Goal: Task Accomplishment & Management: Manage account settings

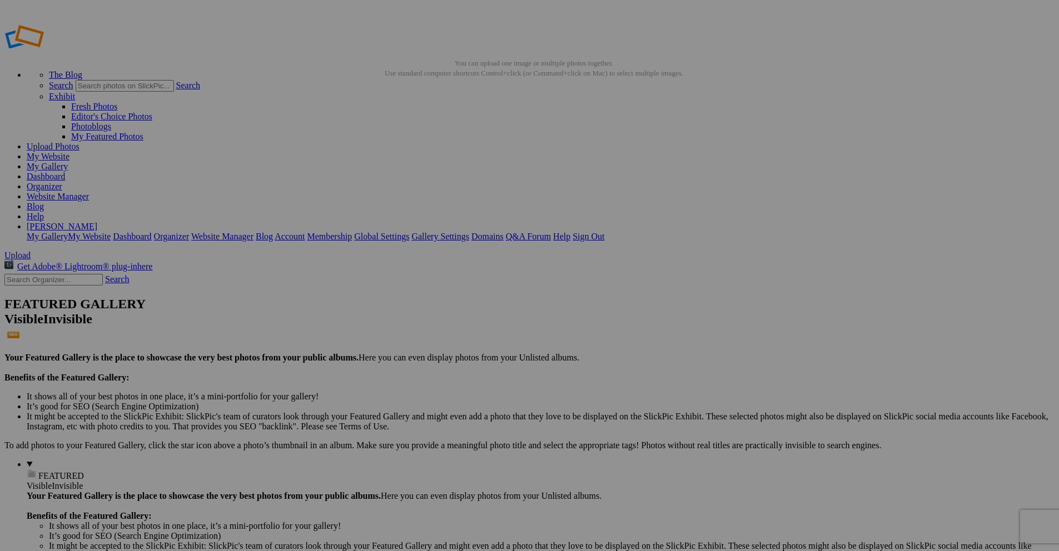
drag, startPoint x: 708, startPoint y: 303, endPoint x: 187, endPoint y: 128, distance: 549.1
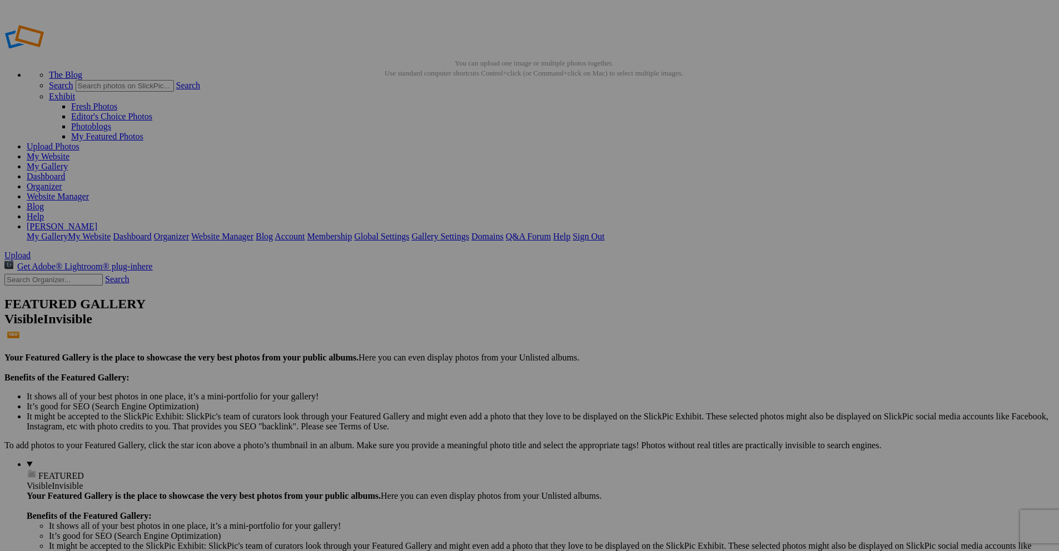
drag, startPoint x: 610, startPoint y: 300, endPoint x: 76, endPoint y: 131, distance: 560.2
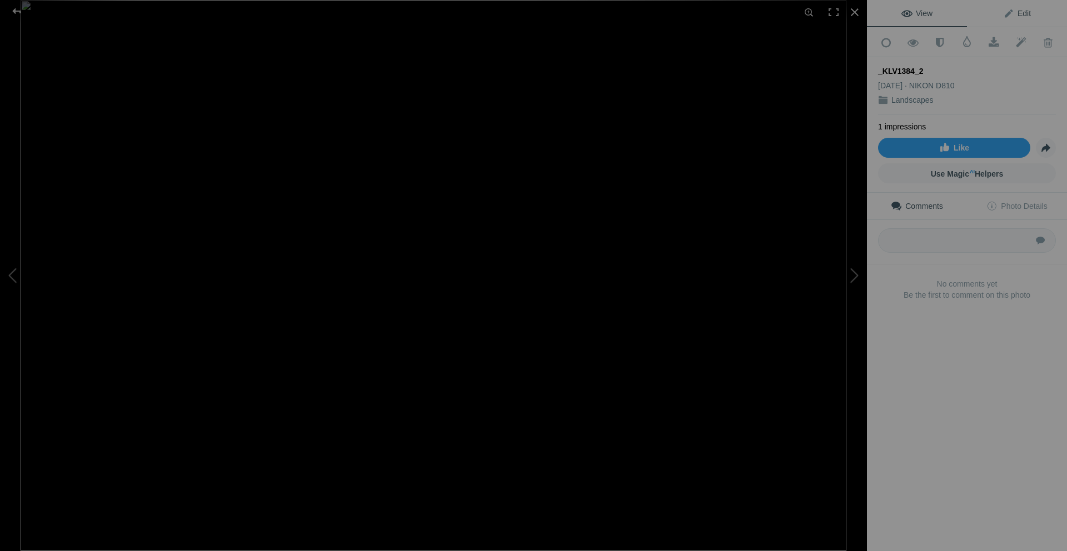
click at [1010, 6] on link "Edit" at bounding box center [1017, 13] width 100 height 27
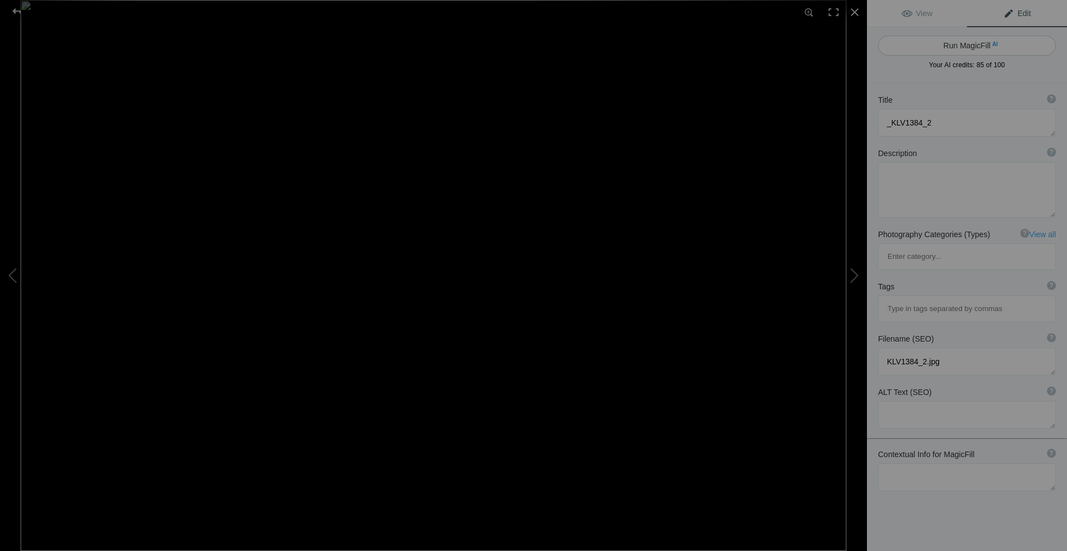
click at [965, 44] on button "Run MagicFill AI" at bounding box center [967, 46] width 178 height 20
type textarea "Serene Coastal Landscape with Calm Waters and [PERSON_NAME]"
type textarea "This stunning photograph captures a tranquil coastal scene, showcasing a rocky …"
type textarea "serene-coastal-landscape-calm-waters.jpg"
type textarea "A serene coastal landscape featuring calm waters, rocky shoreline, and lush gre…"
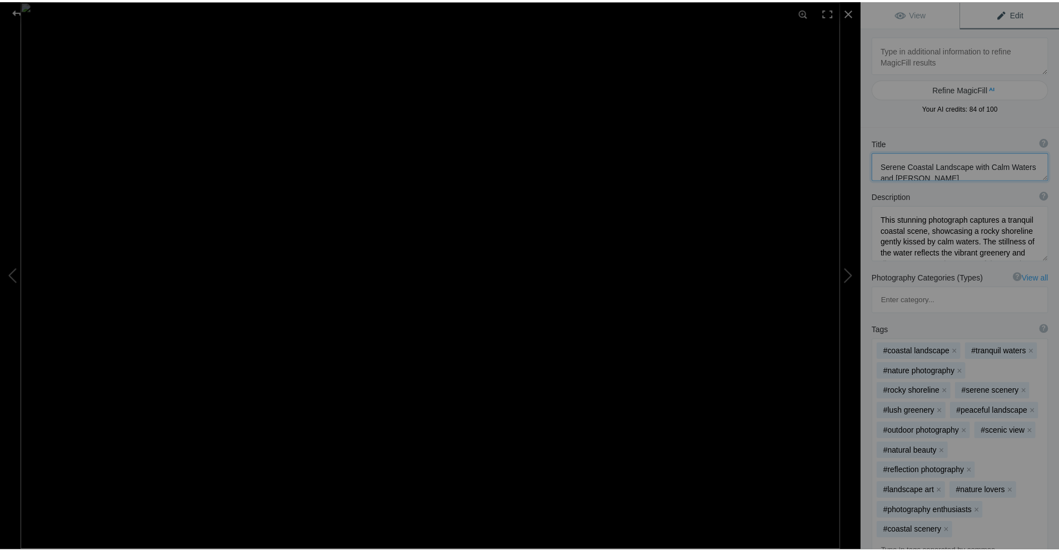
scroll to position [1, 0]
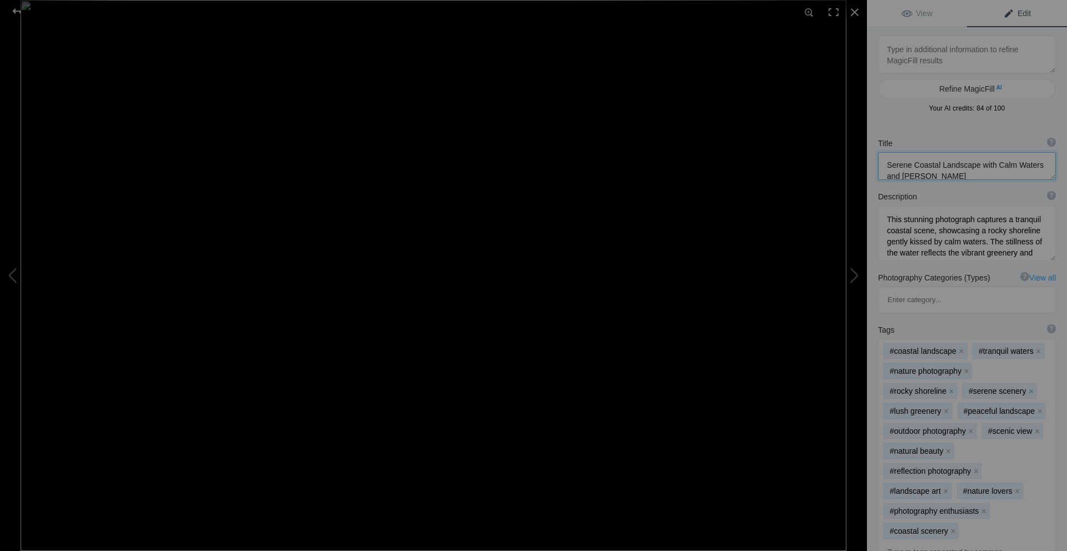
drag, startPoint x: 911, startPoint y: 175, endPoint x: 887, endPoint y: 166, distance: 26.2
click at [887, 166] on textarea at bounding box center [967, 166] width 178 height 28
click at [15, 10] on div at bounding box center [17, 11] width 40 height 22
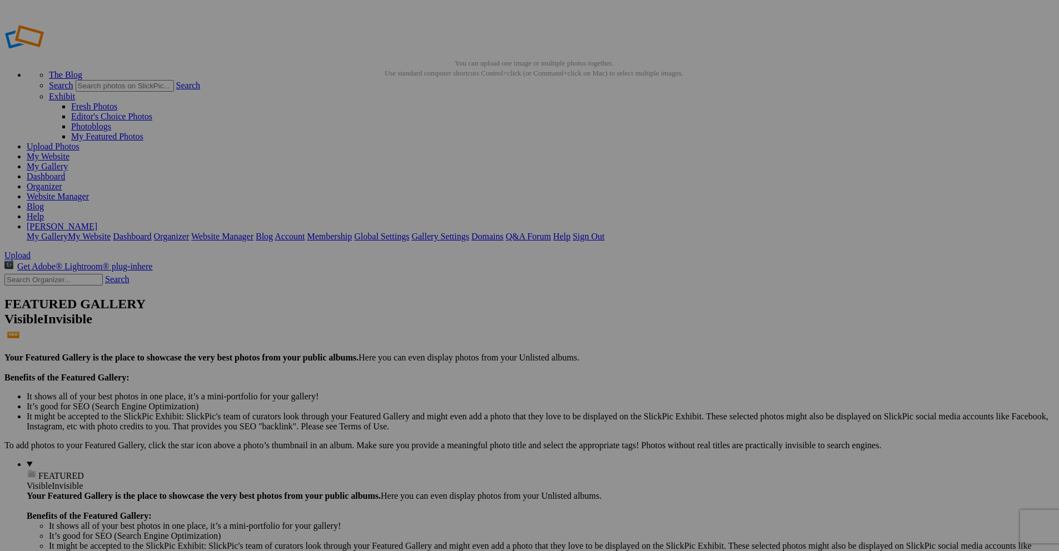
drag, startPoint x: 332, startPoint y: 202, endPoint x: 285, endPoint y: 200, distance: 46.7
paste input "Serene Coastal Landscape with Calm Waters"
type input "Serene Coastal Landscape with Calm Waters"
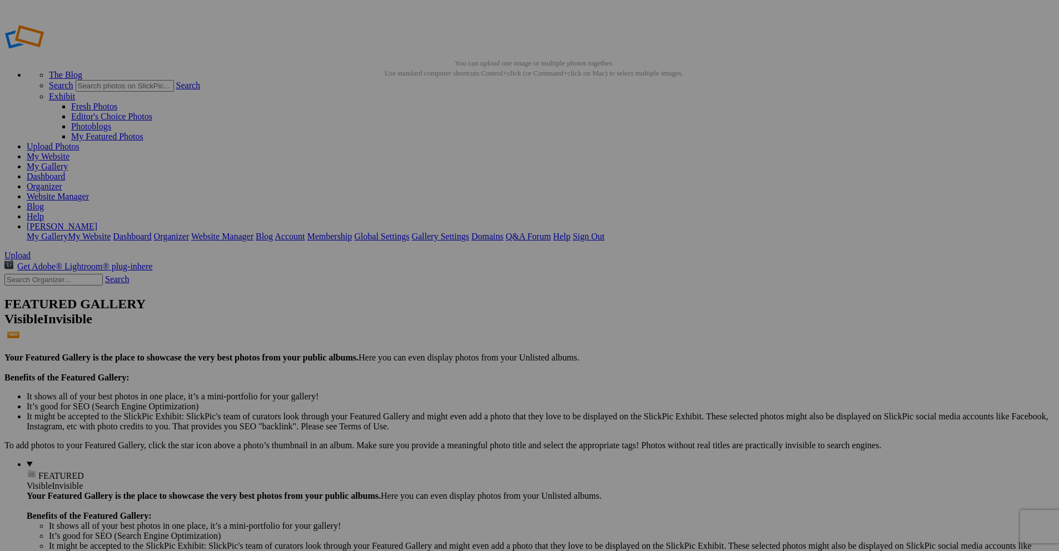
scroll to position [0, 42]
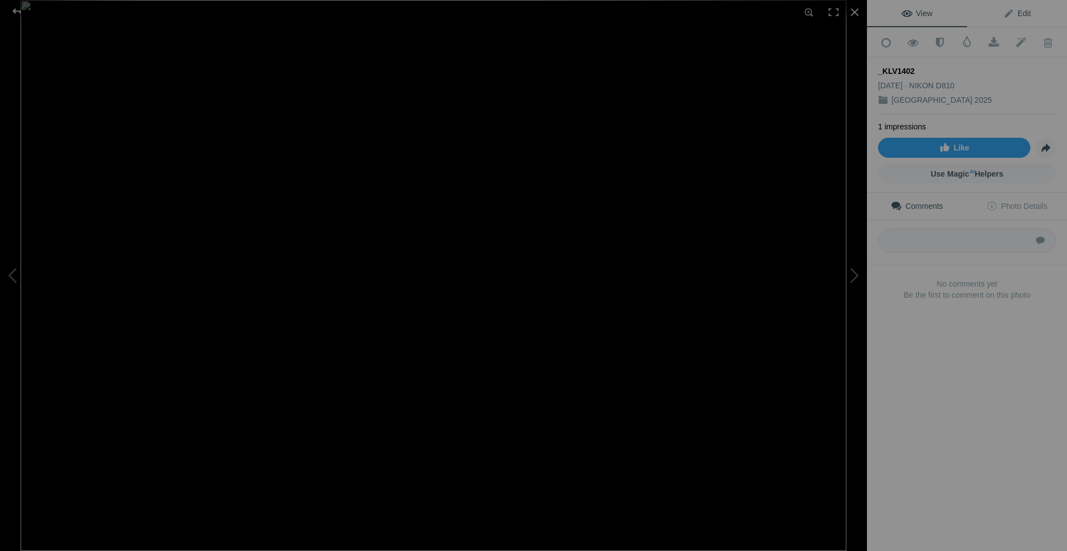
click at [1012, 12] on span "Edit" at bounding box center [1017, 13] width 28 height 9
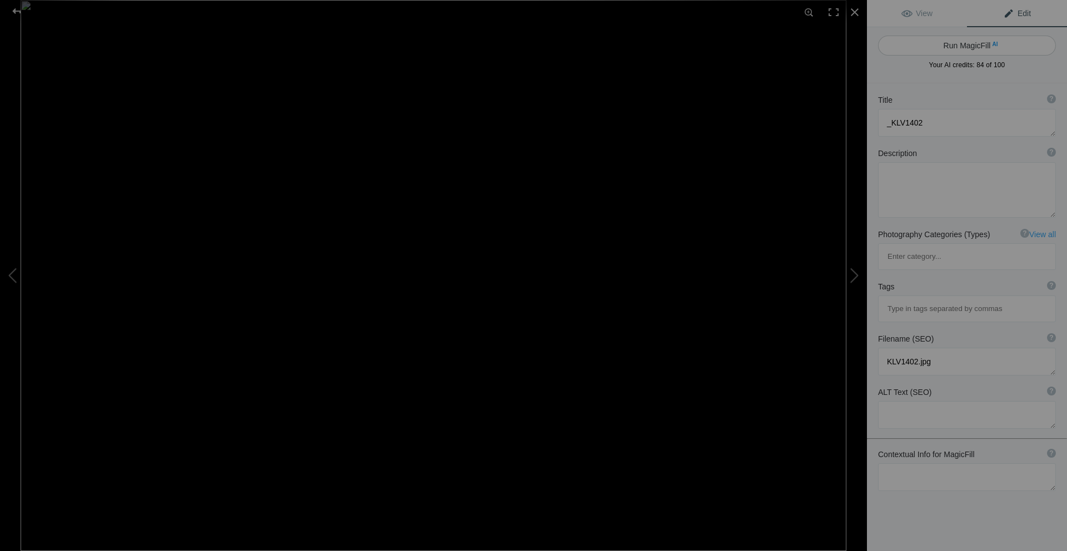
click at [970, 46] on button "Run MagicFill AI" at bounding box center [967, 46] width 178 height 20
type textarea "Serene Garden Pathway with Shadows and Columns"
type textarea "Discover the tranquil beauty of this garden pathway, where sunlight filters thr…"
type textarea "serene-garden-pathway-shadows-columns.jpg"
type textarea "A serene garden pathway featuring stone columns and intricate shadows cast by l…"
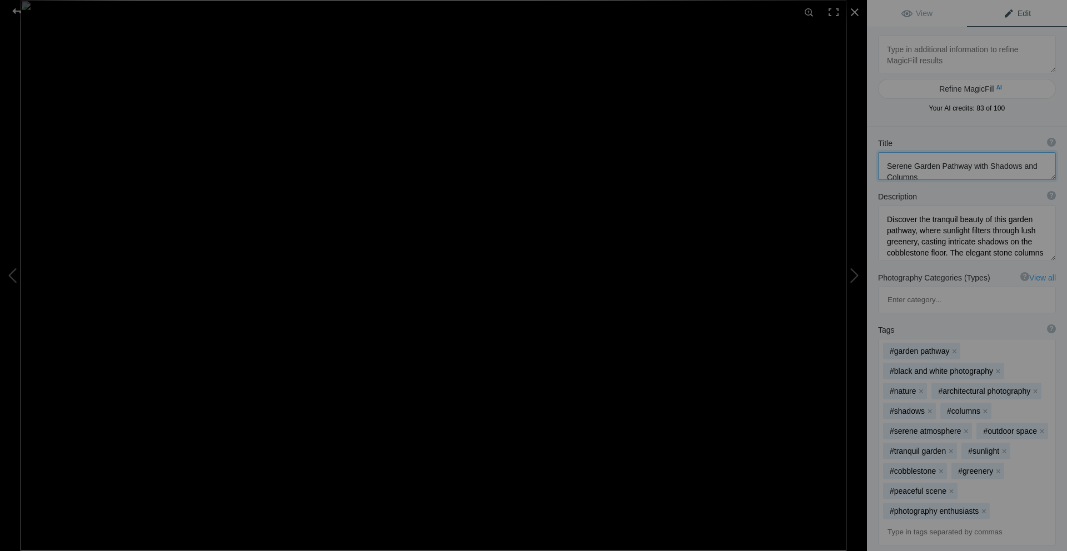
drag, startPoint x: 913, startPoint y: 164, endPoint x: 926, endPoint y: 172, distance: 15.7
click at [926, 172] on textarea at bounding box center [967, 166] width 178 height 28
drag, startPoint x: 925, startPoint y: 169, endPoint x: 954, endPoint y: 173, distance: 28.6
click at [954, 173] on textarea at bounding box center [967, 166] width 178 height 28
click at [965, 166] on textarea at bounding box center [967, 166] width 178 height 28
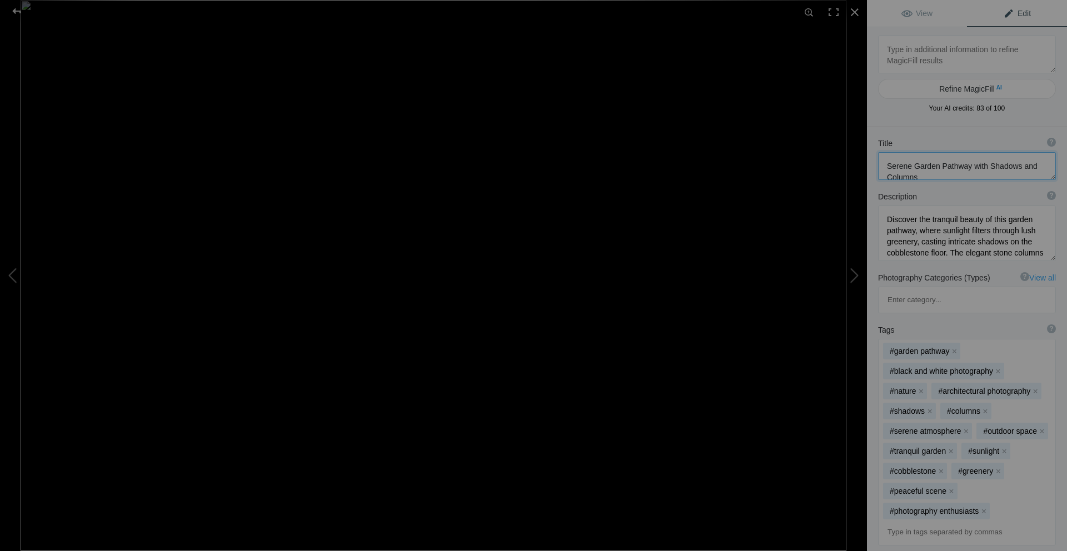
drag, startPoint x: 968, startPoint y: 166, endPoint x: 914, endPoint y: 163, distance: 53.4
click at [914, 163] on textarea at bounding box center [967, 166] width 178 height 28
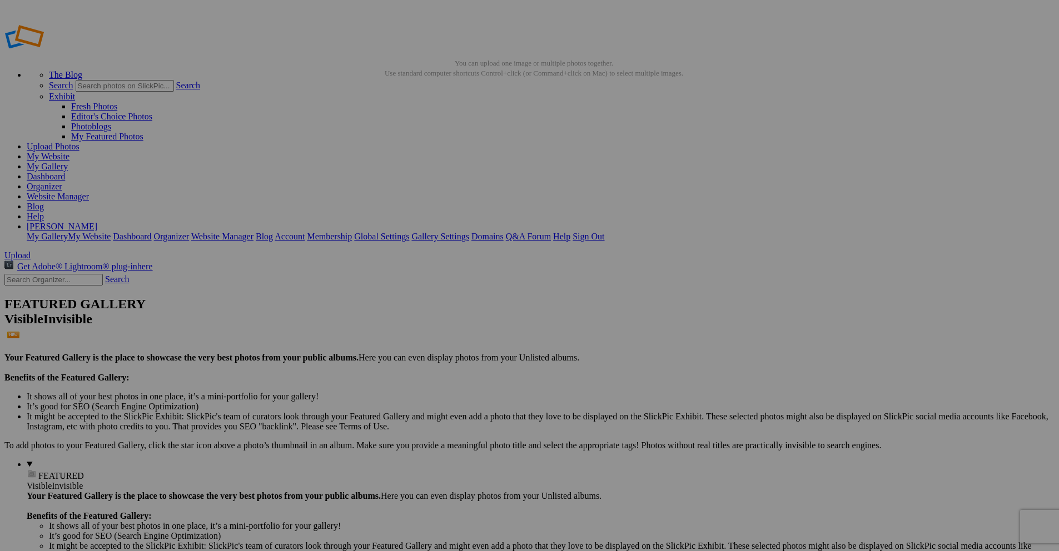
drag, startPoint x: 268, startPoint y: 335, endPoint x: 381, endPoint y: 339, distance: 112.9
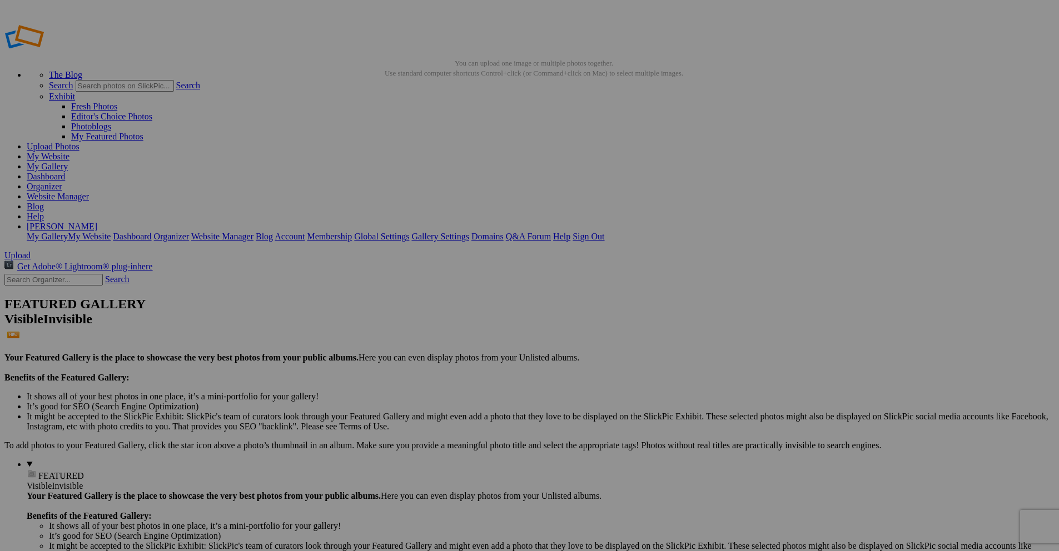
paste input "Garden Pathway"
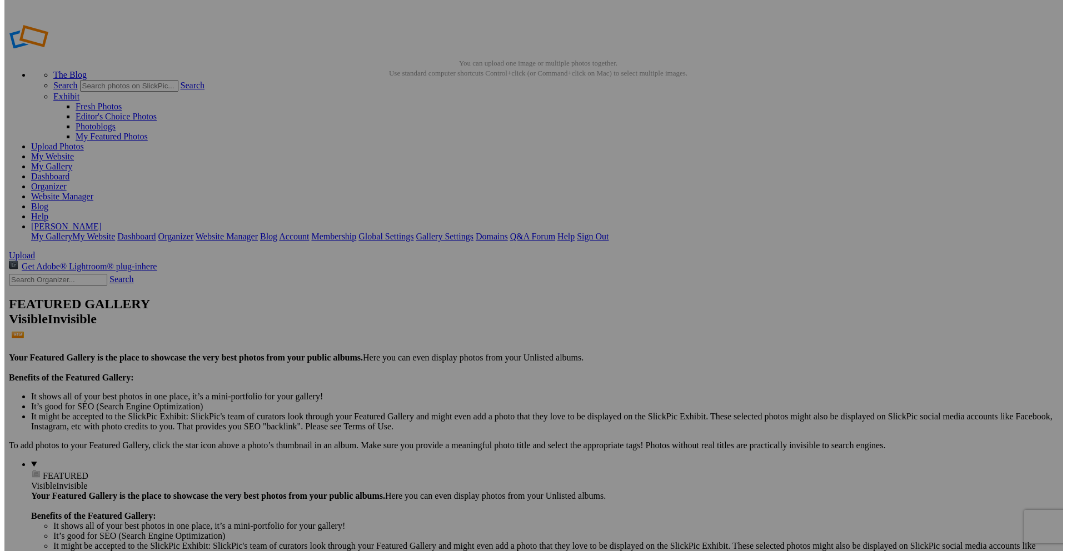
scroll to position [0, 0]
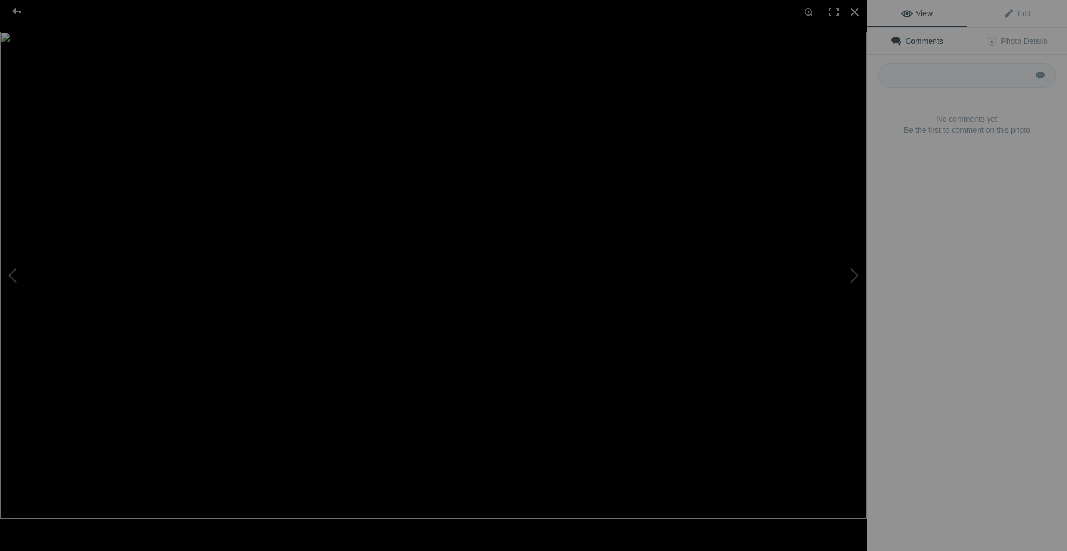
type input "Garden Pathway"
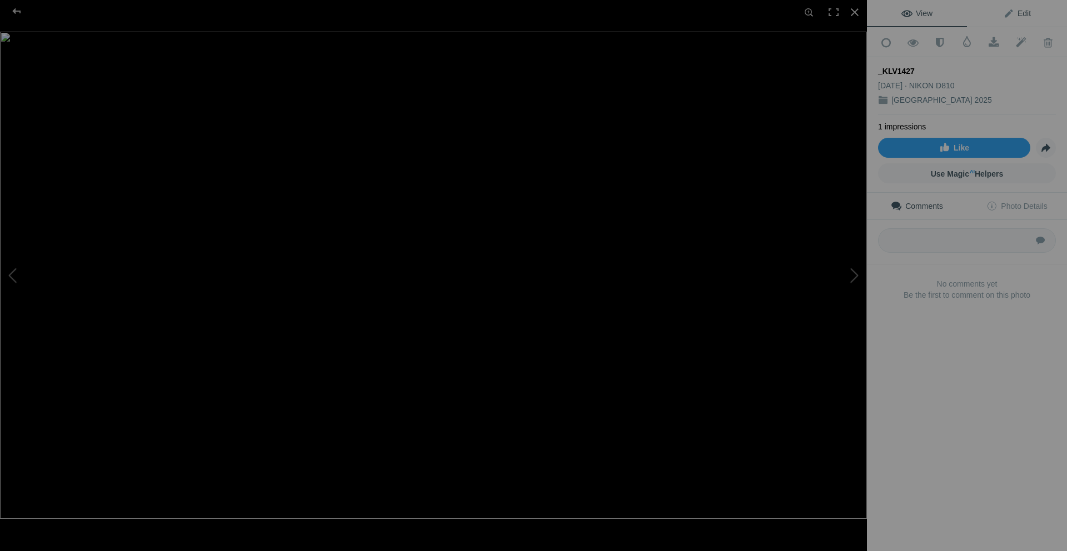
click at [1006, 13] on span "Edit" at bounding box center [1017, 13] width 28 height 9
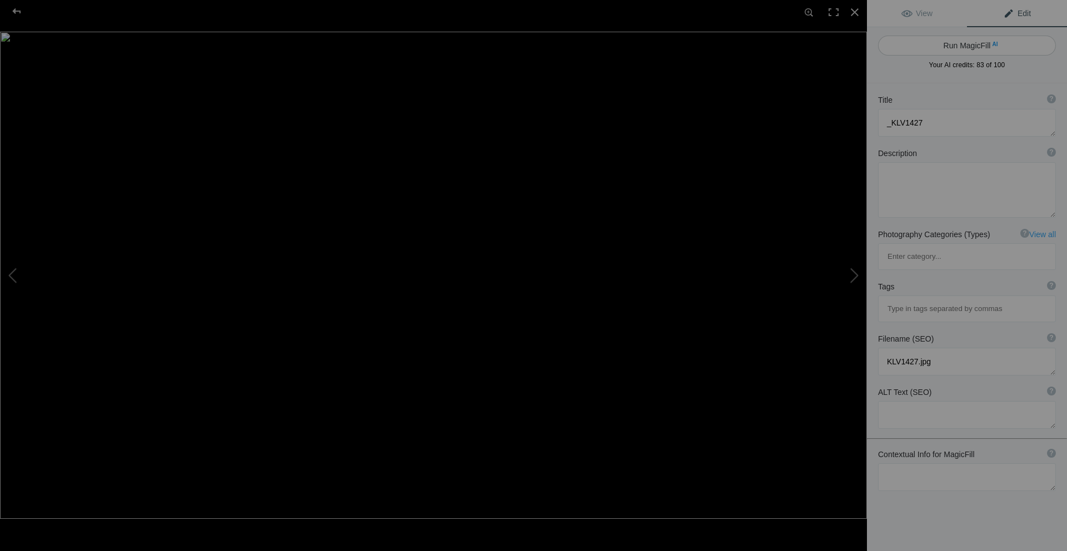
click at [938, 49] on button "Run MagicFill AI" at bounding box center [967, 46] width 178 height 20
type textarea "Serene Japanese Garden Bridge Reflection"
type textarea "This captivating image showcases a beautifully crafted wooden bridge arching gr…"
type textarea "serene-japanese-garden-bridge-reflection.jpg"
type textarea "A wooden bridge over a tranquil pond in a Japanese garden, reflecting its image…"
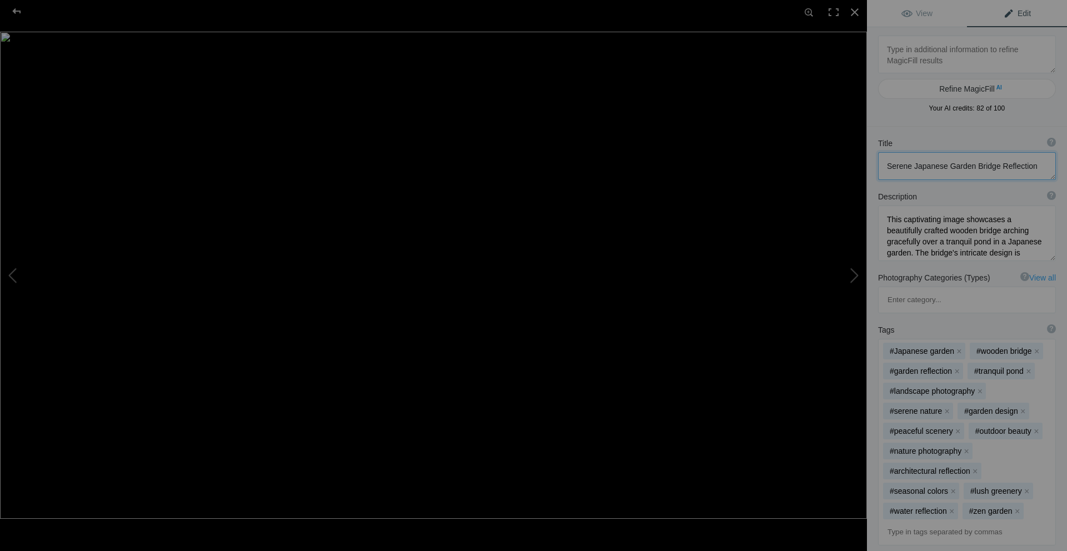
drag, startPoint x: 911, startPoint y: 166, endPoint x: 870, endPoint y: 171, distance: 41.4
click at [870, 171] on div "Title ? Photo title is one of the highest used Search Engine ranking criteria a…" at bounding box center [967, 158] width 200 height 53
type textarea "Japanese Garden Bridge Reflection"
drag, startPoint x: 1017, startPoint y: 168, endPoint x: 885, endPoint y: 170, distance: 132.3
click at [885, 170] on textarea at bounding box center [967, 166] width 178 height 28
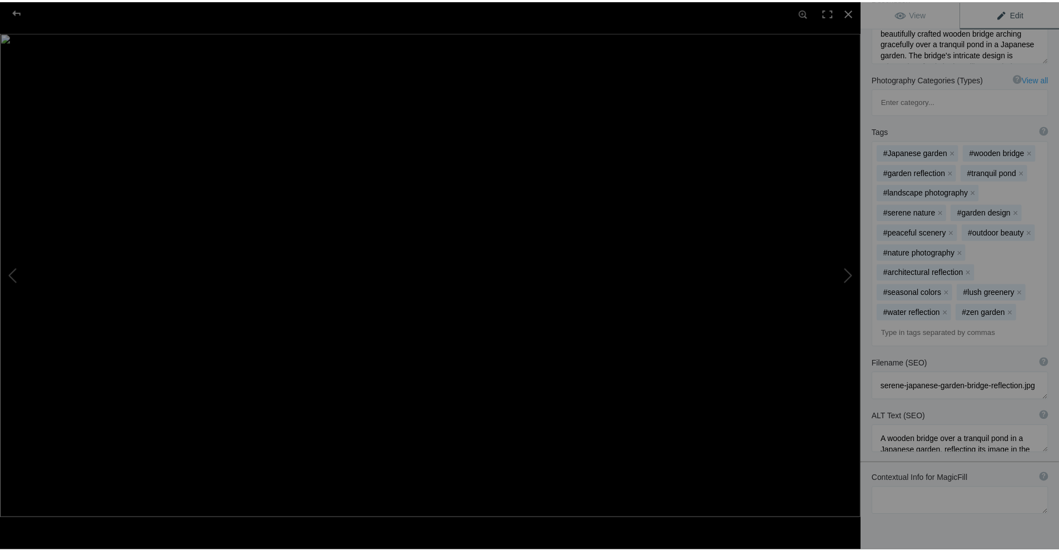
scroll to position [213, 0]
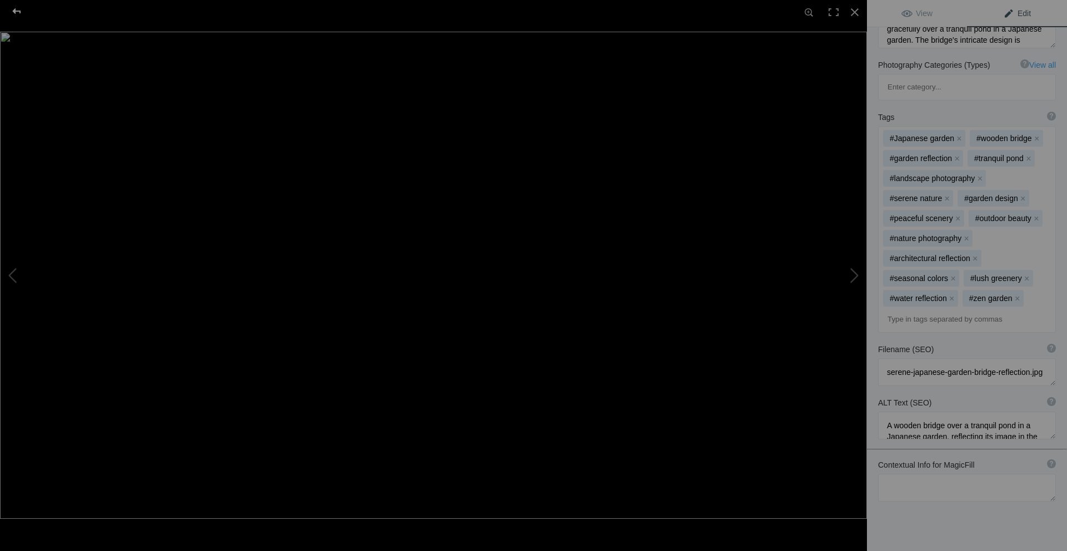
click at [13, 8] on div at bounding box center [17, 11] width 40 height 22
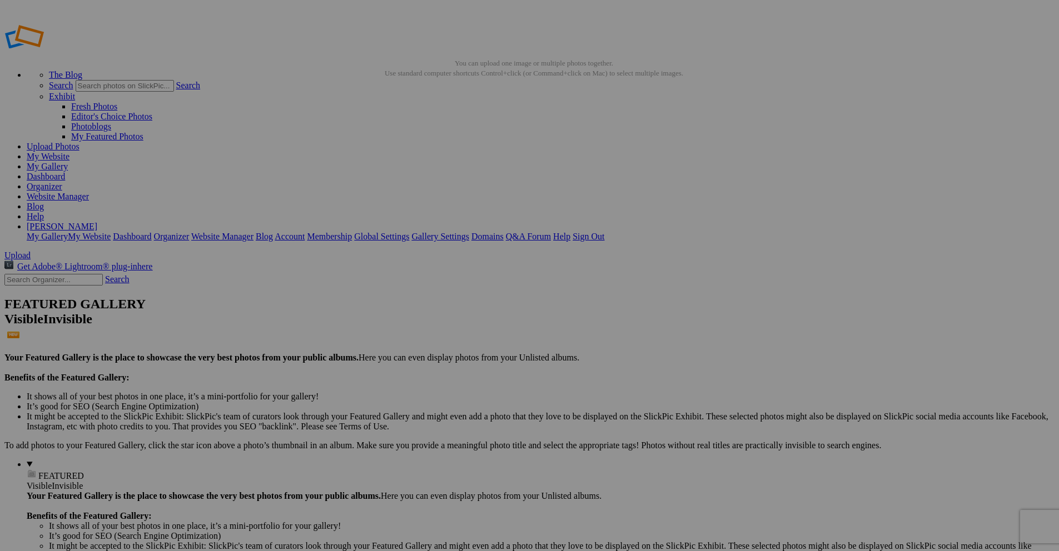
drag, startPoint x: 430, startPoint y: 331, endPoint x: 388, endPoint y: 329, distance: 41.7
paste input "Japanese Garden Bridge Reflection"
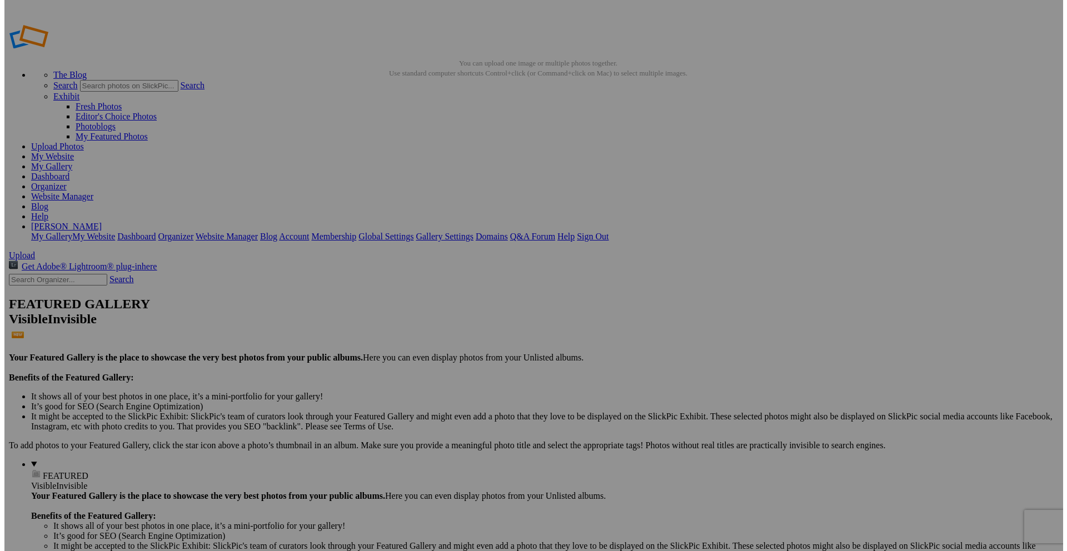
scroll to position [0, 14]
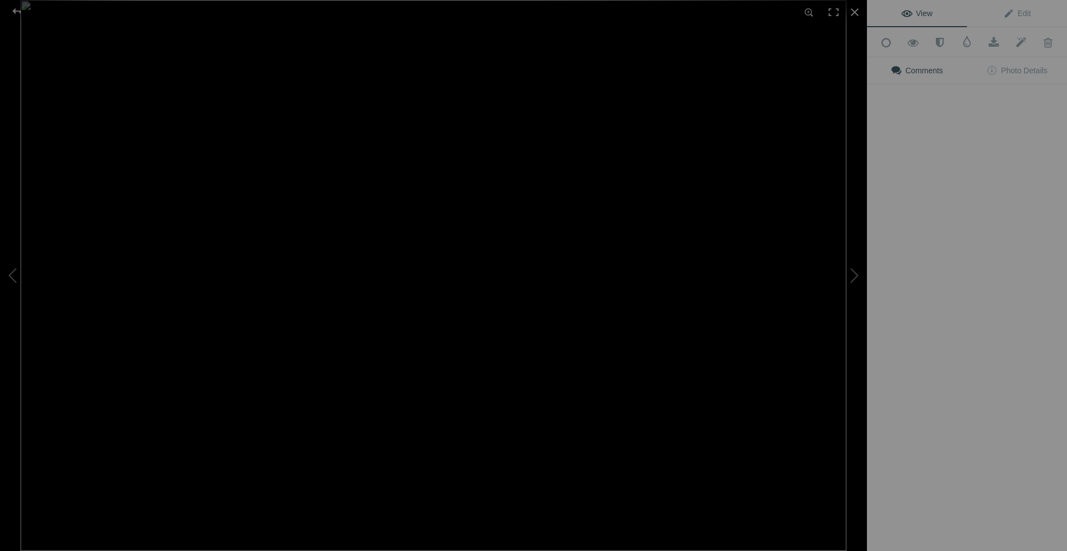
type input "Japanese Garden Bridge Reflection"
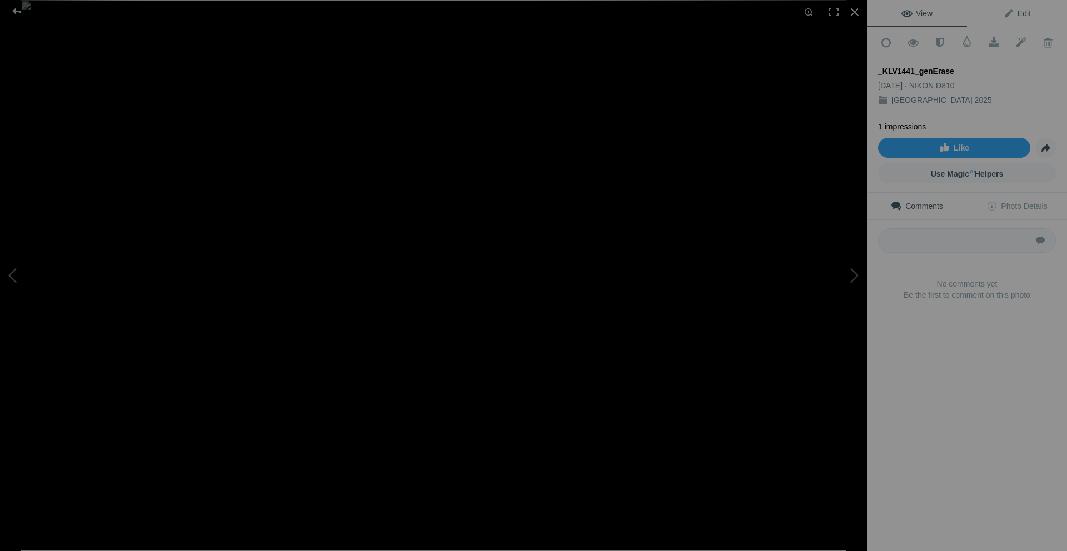
click at [1022, 13] on span "Edit" at bounding box center [1017, 13] width 28 height 9
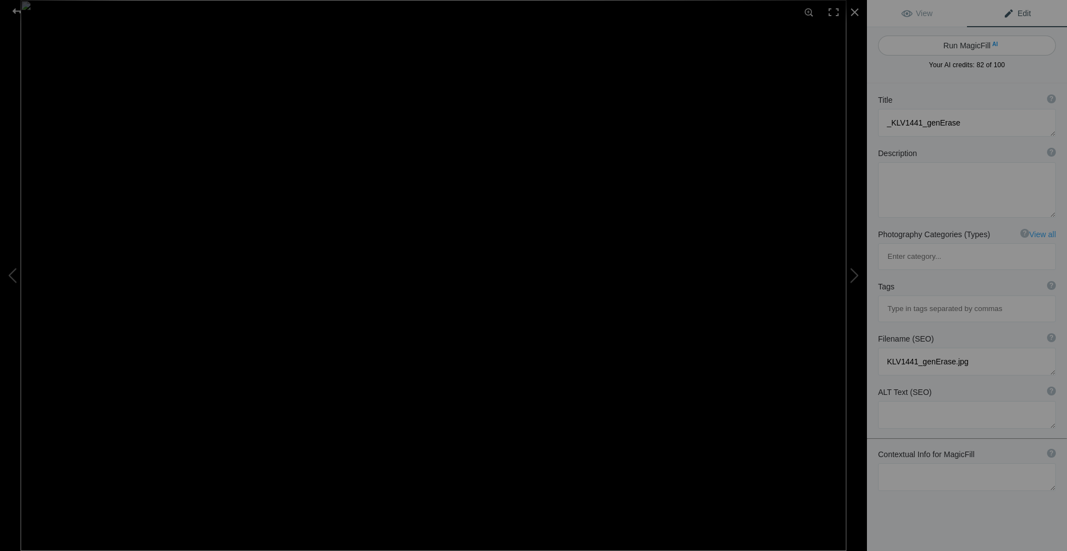
click at [968, 44] on button "Run MagicFill AI" at bounding box center [967, 46] width 178 height 20
type textarea "Historic Stone Castle Surrounded by Lush Greenery"
type textarea "This stunning black-and-white photograph captures the grandeur of a historic st…"
type textarea "historic-stone-castle-black-and-white.jpg"
type textarea "Black-and-white photograph of a historic stone castle surrounded by greenery un…"
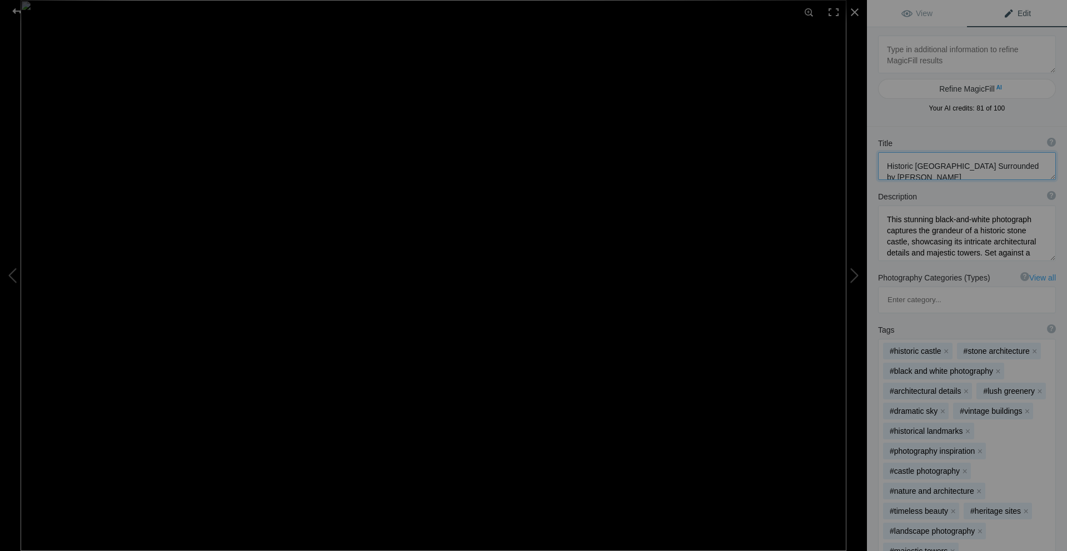
scroll to position [11, 0]
drag, startPoint x: 956, startPoint y: 164, endPoint x: 962, endPoint y: 178, distance: 15.0
click at [962, 178] on textarea at bounding box center [967, 166] width 178 height 28
type textarea "Historic Stone Castle"
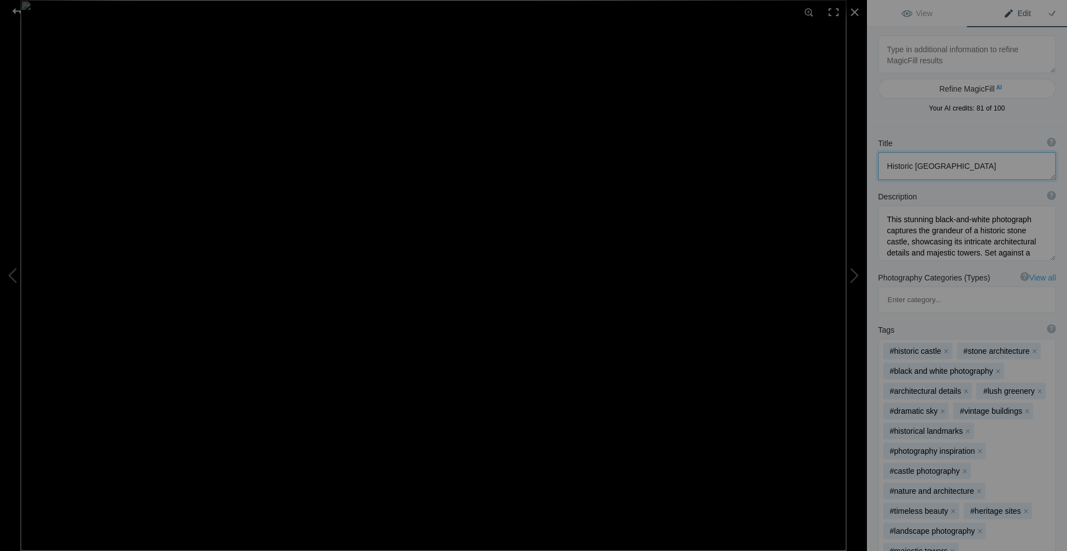
drag, startPoint x: 963, startPoint y: 168, endPoint x: 876, endPoint y: 164, distance: 86.2
click at [876, 164] on div "Title ? Photo title is one of the highest used Search Engine ranking criteria a…" at bounding box center [967, 158] width 200 height 53
click at [17, 7] on div at bounding box center [17, 11] width 40 height 22
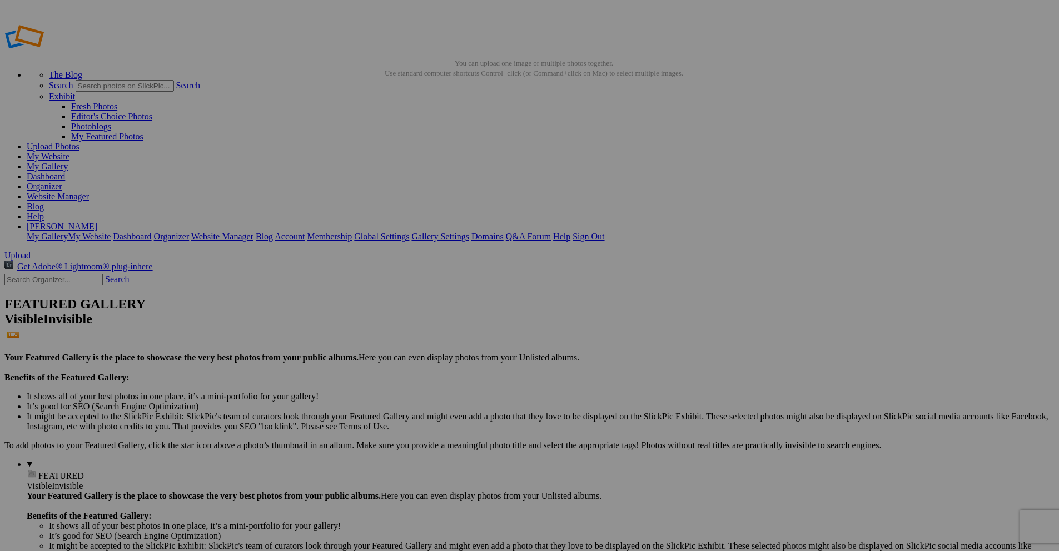
drag, startPoint x: 538, startPoint y: 337, endPoint x: 475, endPoint y: 335, distance: 63.4
paste input "Historic Stone Castl"
type input "Historic Stone Castle"
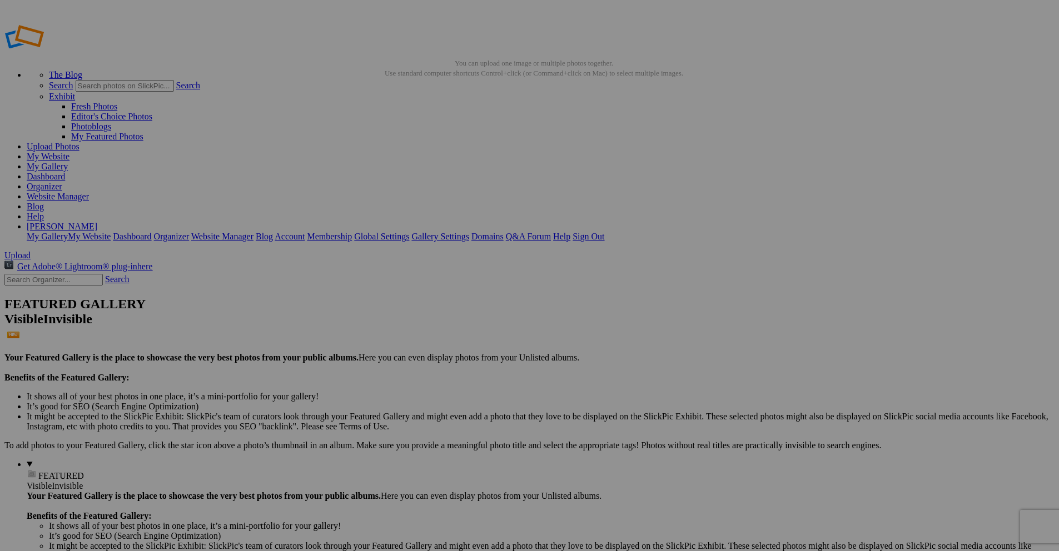
drag, startPoint x: 623, startPoint y: 350, endPoint x: 589, endPoint y: 348, distance: 33.9
drag, startPoint x: 630, startPoint y: 351, endPoint x: 586, endPoint y: 347, distance: 44.1
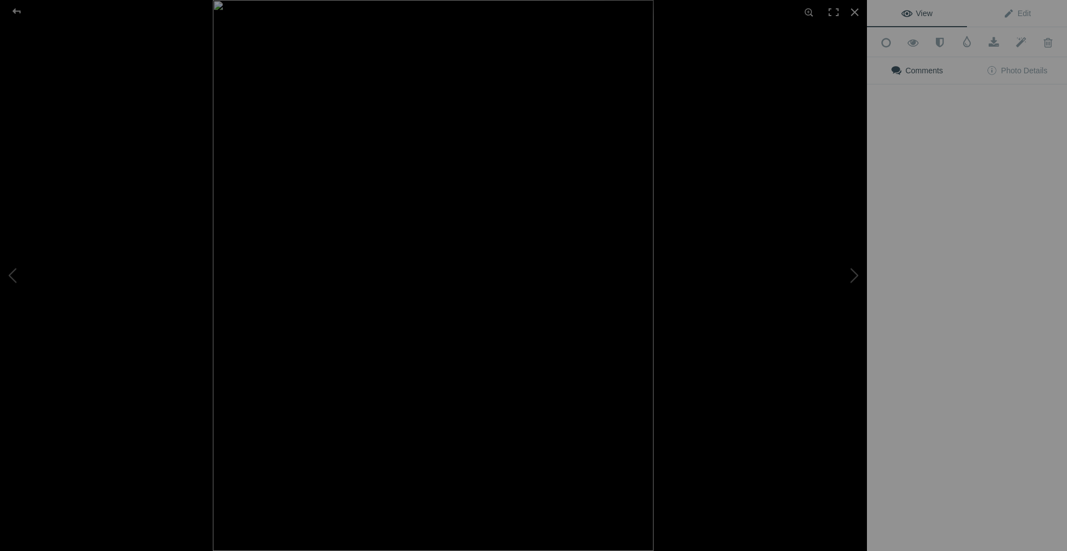
type input "Fairy Tree"
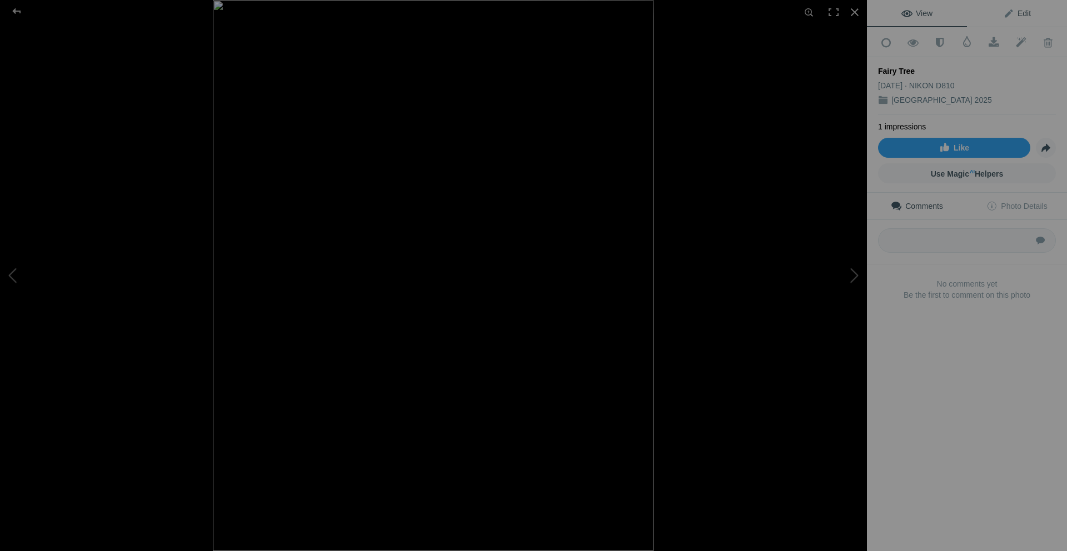
click at [1018, 13] on span "Edit" at bounding box center [1017, 13] width 28 height 9
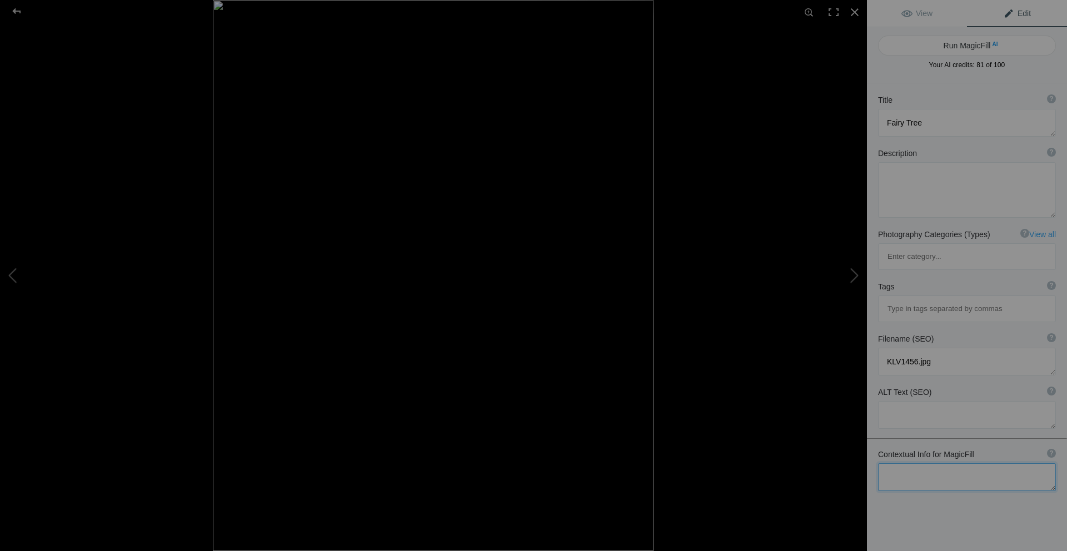
click at [930, 464] on textarea at bounding box center [967, 478] width 178 height 28
paste textarea "Fairy Tree"
type textarea "Fairy Tree"
click at [961, 46] on button "Run MagicFill AI" at bounding box center [967, 46] width 178 height 20
type textarea "Enchanting Fairy Tree Reflected in Tranquil Waters"
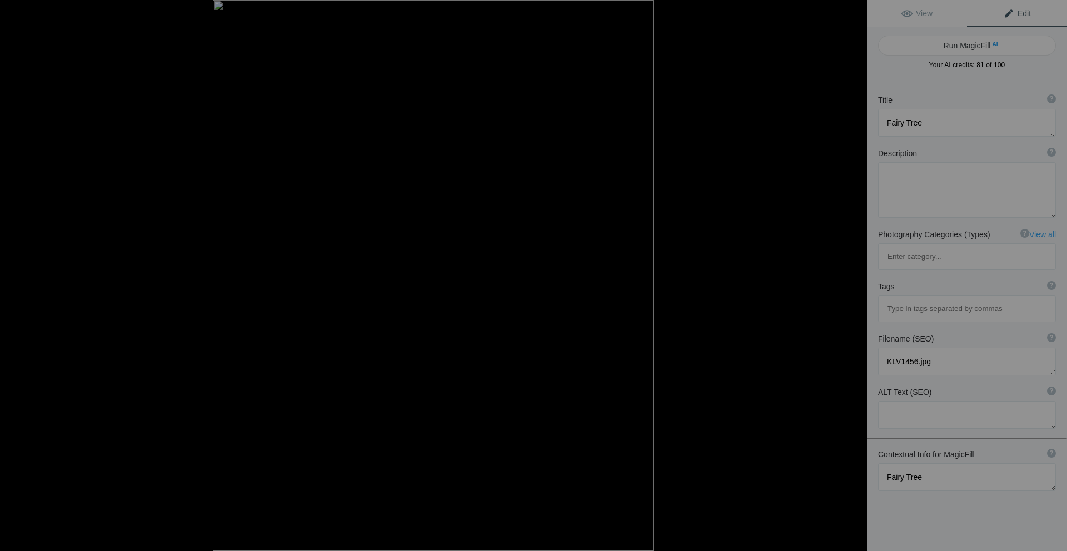
type textarea "This captivating image showcases a solitary fairy tree perched atop a moss-cove…"
type textarea "enchanting-fairy-tree-reflection.jpg"
type textarea "A solitary fairy tree on a moss-covered rock reflected in calm waters, surround…"
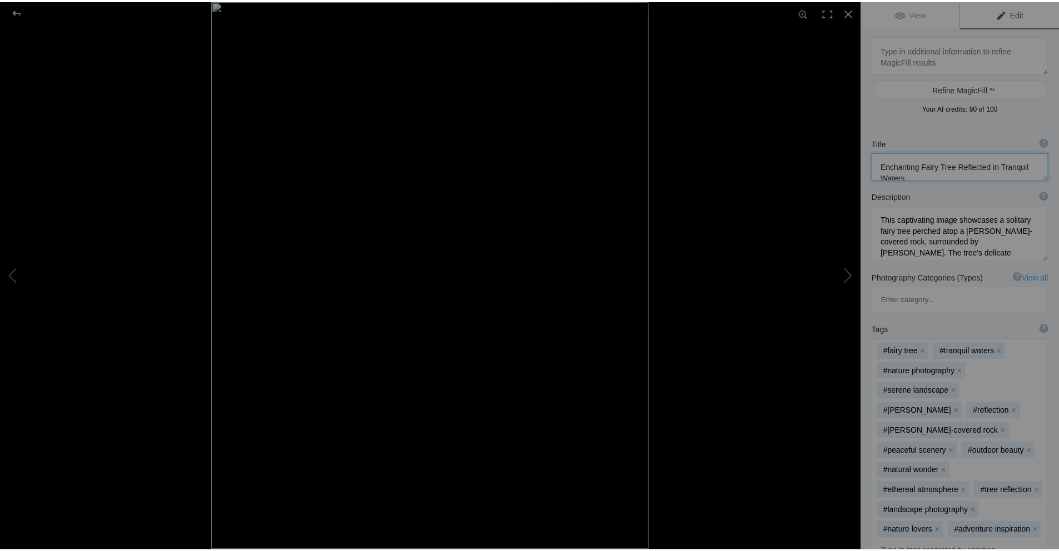
scroll to position [7, 0]
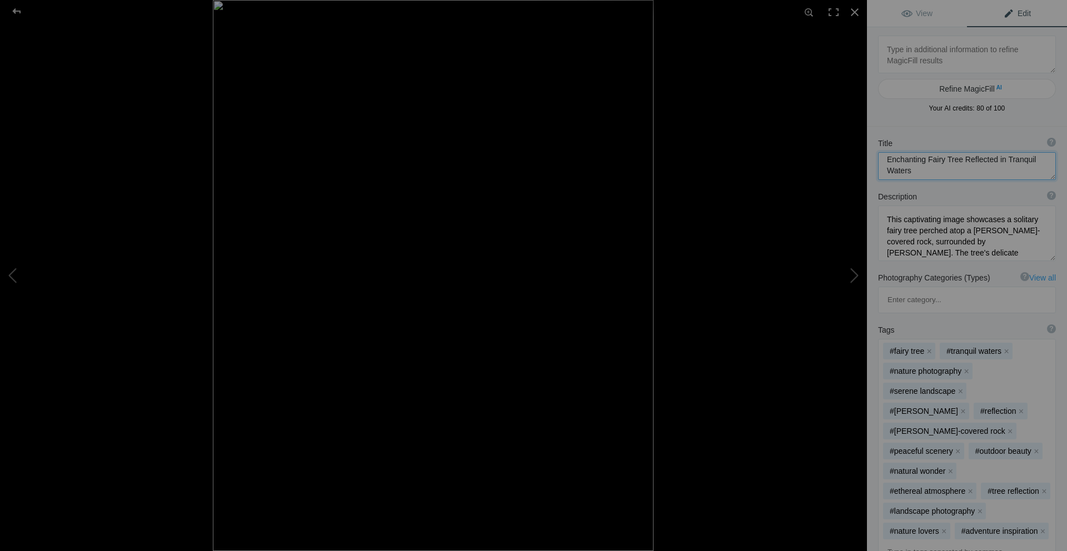
drag, startPoint x: 917, startPoint y: 176, endPoint x: 879, endPoint y: 161, distance: 41.0
click at [879, 161] on textarea at bounding box center [967, 166] width 178 height 28
click at [13, 11] on div at bounding box center [17, 11] width 40 height 22
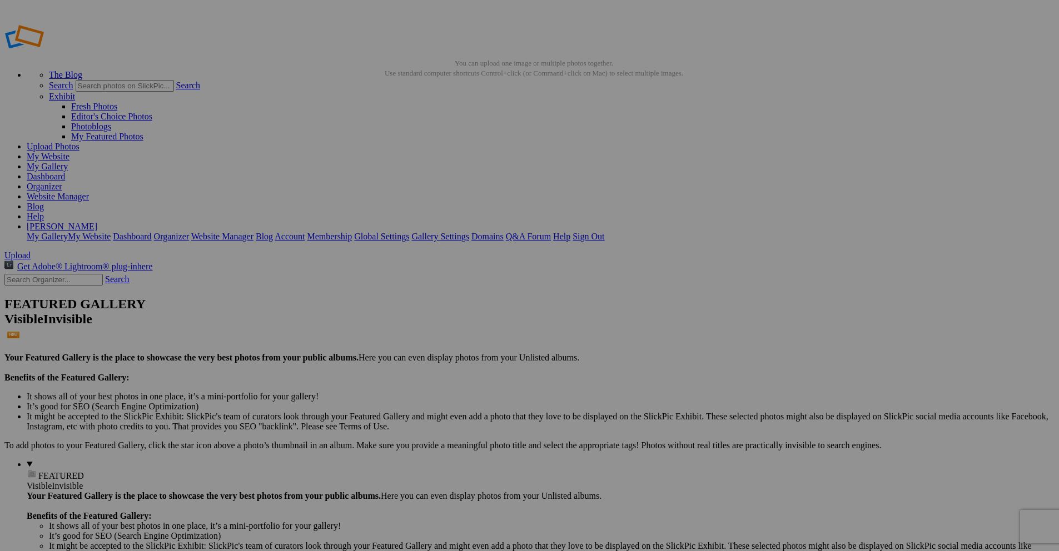
drag, startPoint x: 626, startPoint y: 351, endPoint x: 579, endPoint y: 348, distance: 47.3
paste input "Enchanting Fairy Tree Reflected in Tranquil Waters"
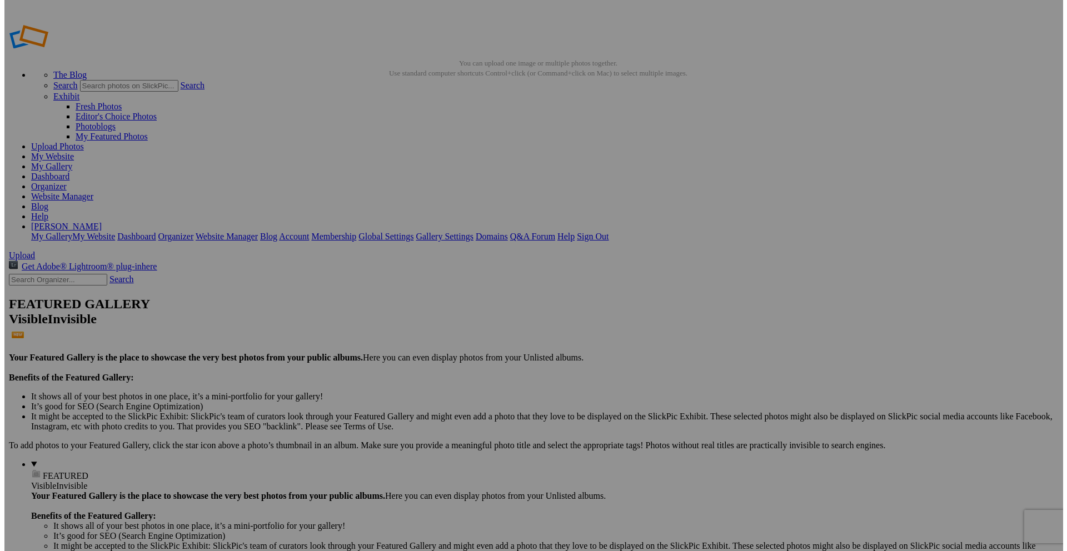
scroll to position [0, 55]
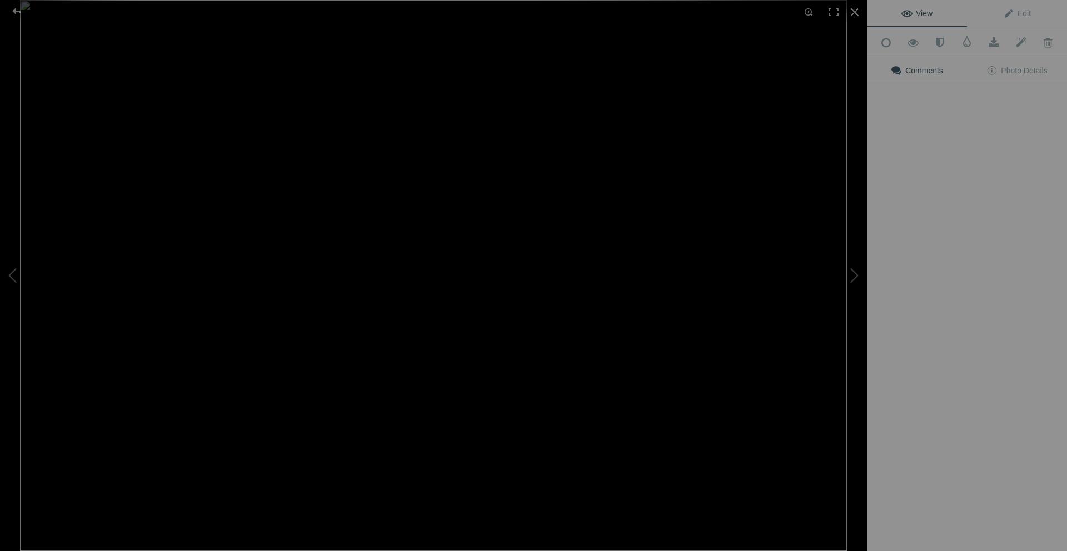
type input "Enchanting Fairy Tree Reflected in Tranquil Waters"
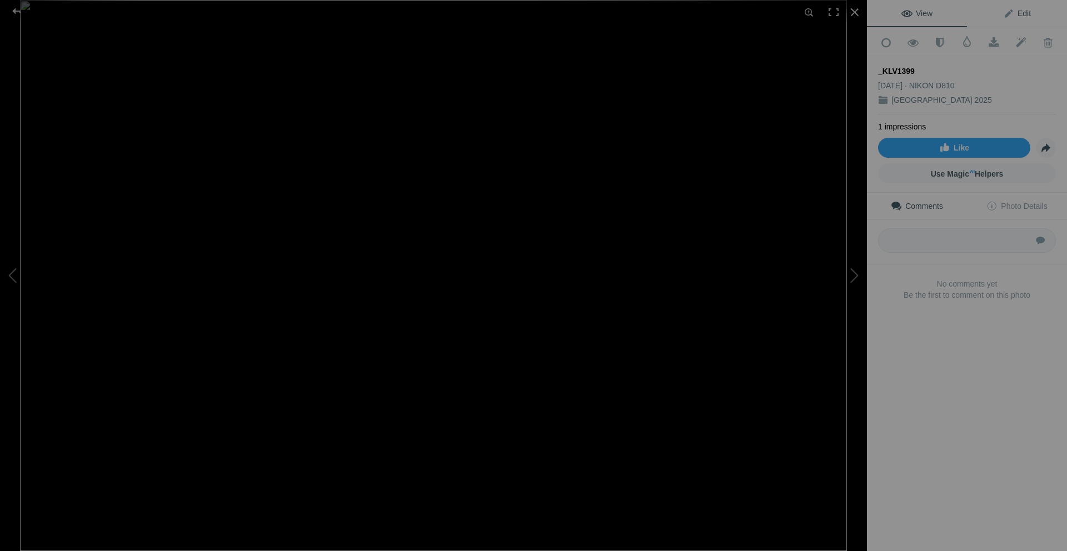
click at [1009, 17] on span "Edit" at bounding box center [1017, 13] width 28 height 9
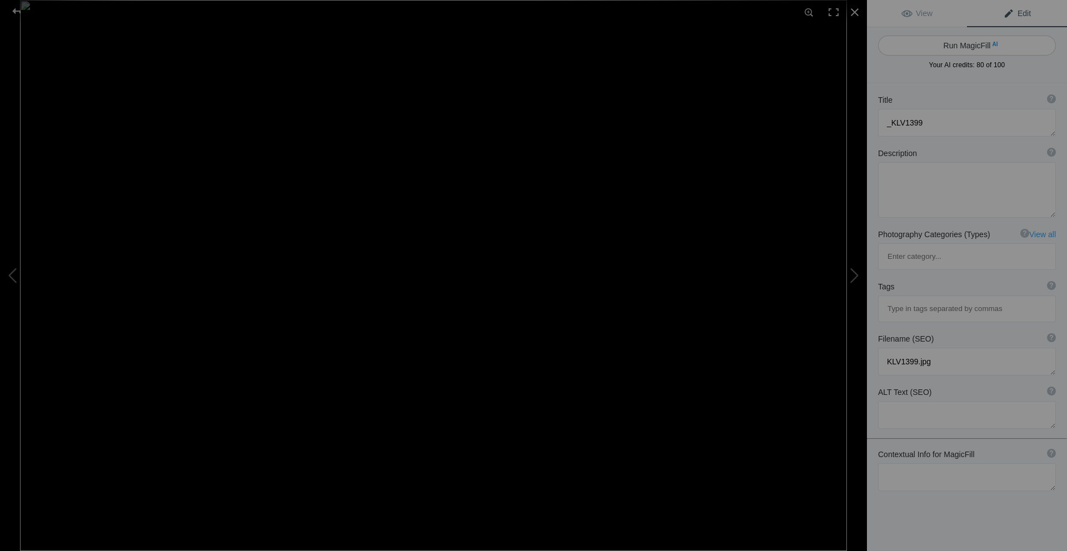
click at [992, 43] on span "AI" at bounding box center [995, 44] width 6 height 8
type textarea "Stunning Stone Mansion Surrounded by Lush Gardens"
type textarea "This captivating image showcases a beautifully designed stone mansion, characte…"
type textarea "stunning-stone-mansion-lush-gardens.jpg"
type textarea "A stunning stone mansion surrounded by lush gardens, showcasing intricate archi…"
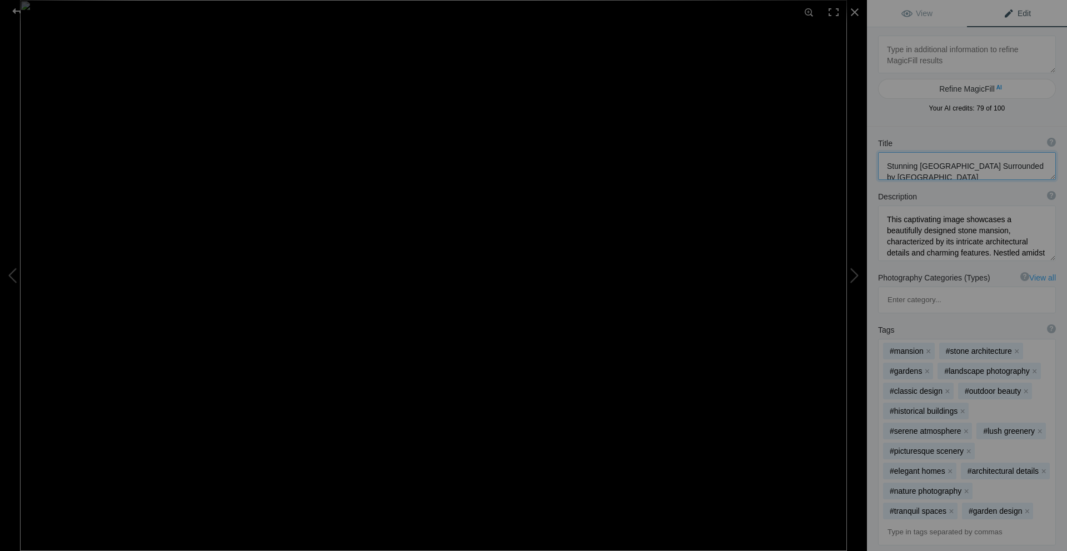
drag, startPoint x: 962, startPoint y: 171, endPoint x: 862, endPoint y: 156, distance: 101.2
click at [862, 156] on div "_KLV1399 View Edit Refine MagicFill AI Your AI credits: 79 of 100 You have used…" at bounding box center [533, 275] width 1067 height 551
type textarea "Castle Garden"
drag, startPoint x: 944, startPoint y: 165, endPoint x: 877, endPoint y: 162, distance: 66.8
click at [877, 162] on div "Title ? Photo title is one of the highest used Search Engine ranking criteria a…" at bounding box center [967, 158] width 200 height 53
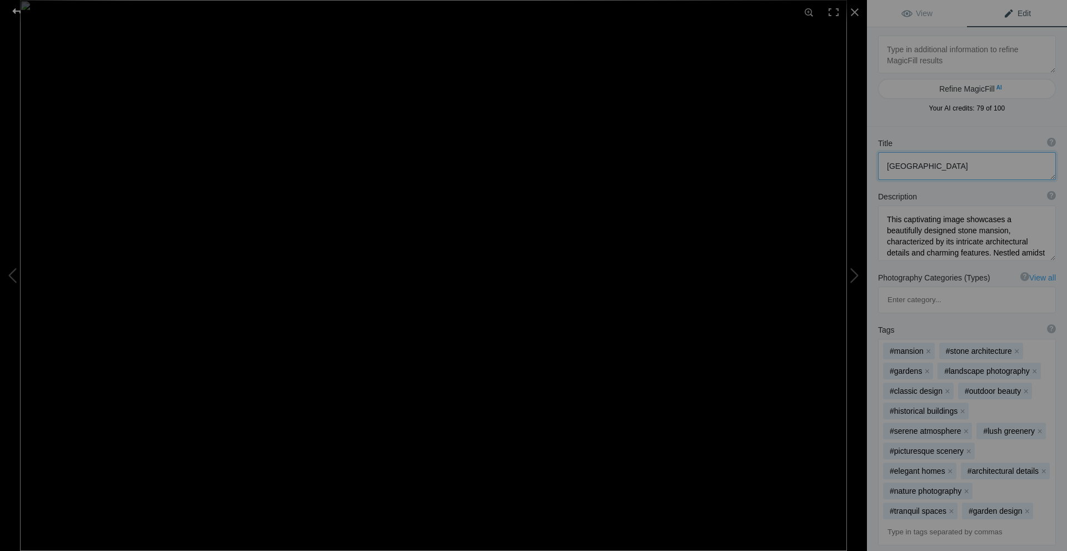
click at [13, 12] on div at bounding box center [17, 11] width 40 height 22
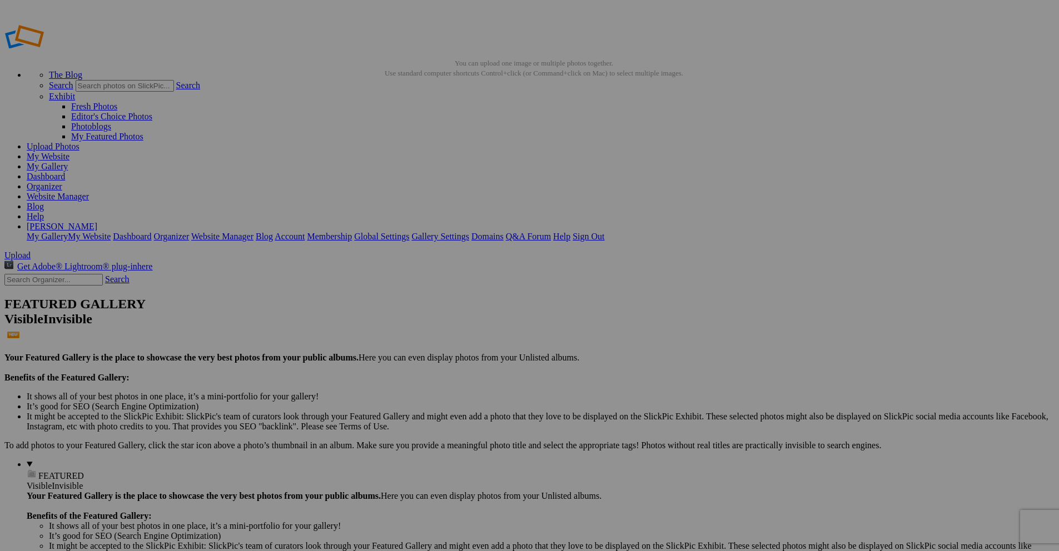
drag, startPoint x: 725, startPoint y: 335, endPoint x: 687, endPoint y: 336, distance: 37.8
paste input "Castle Garden"
type input "Castle Garden"
